Goal: Transaction & Acquisition: Book appointment/travel/reservation

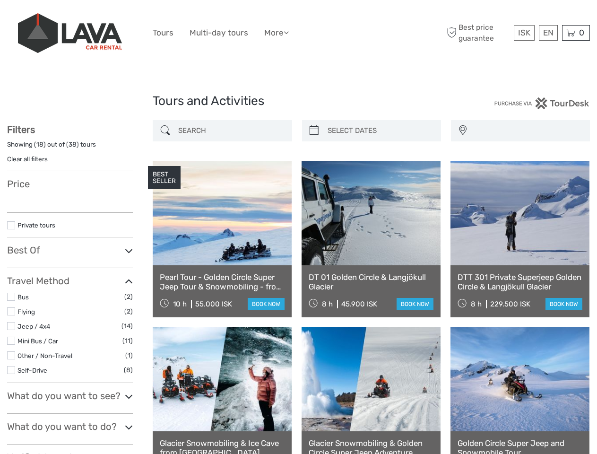
select select
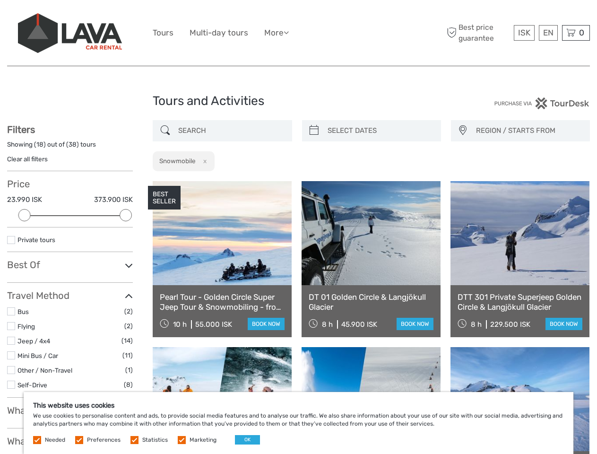
click at [298, 33] on ul "Tours Multi-day tours More Food & drink Travel Articles Back to [GEOGRAPHIC_DAT…" at bounding box center [228, 33] width 150 height 14
click at [278, 33] on link "More" at bounding box center [276, 33] width 25 height 14
click at [289, 32] on icon at bounding box center [286, 32] width 5 height 8
click at [524, 33] on span "ISK" at bounding box center [524, 32] width 12 height 9
click at [548, 33] on div "EN English Español Deutsch" at bounding box center [548, 33] width 19 height 16
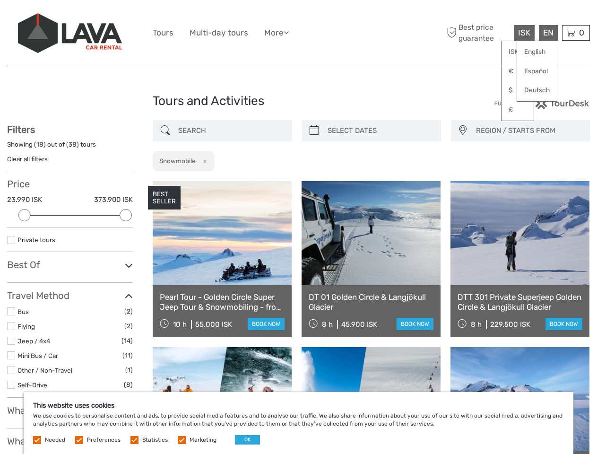
click at [576, 33] on div "0 Items Total 0 ISK Checkout The shopping cart is empty." at bounding box center [576, 33] width 28 height 16
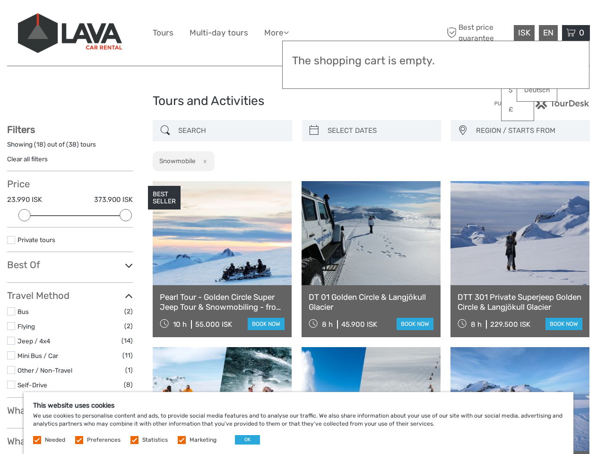
click at [25, 215] on div at bounding box center [24, 215] width 12 height 12
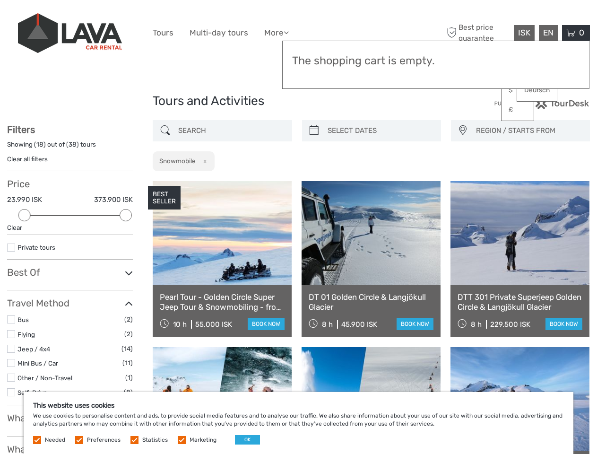
click at [126, 215] on div "Filters Showing ( 18 ) out of ( 38 ) tours Clear all filters Price 23.990 ISK 3…" at bounding box center [70, 400] width 126 height 553
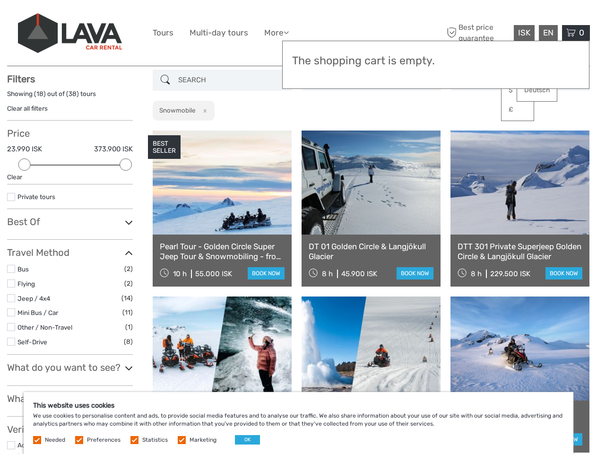
click at [314, 130] on link at bounding box center [371, 182] width 139 height 104
click at [380, 130] on link at bounding box center [371, 182] width 139 height 104
